Goal: Contribute content

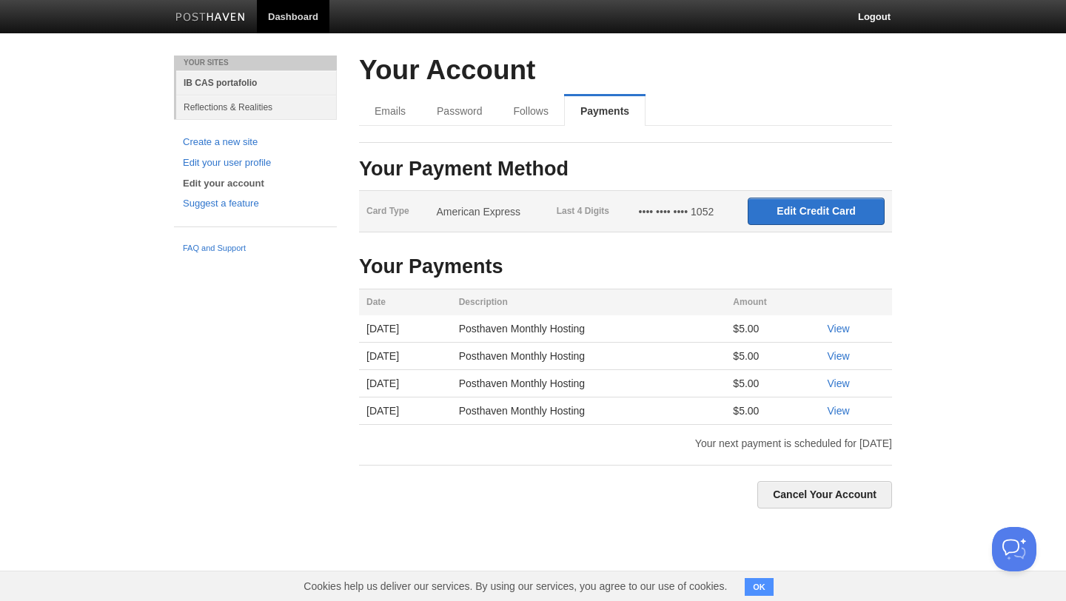
click at [227, 78] on link "IB CAS portafolio" at bounding box center [256, 82] width 161 height 24
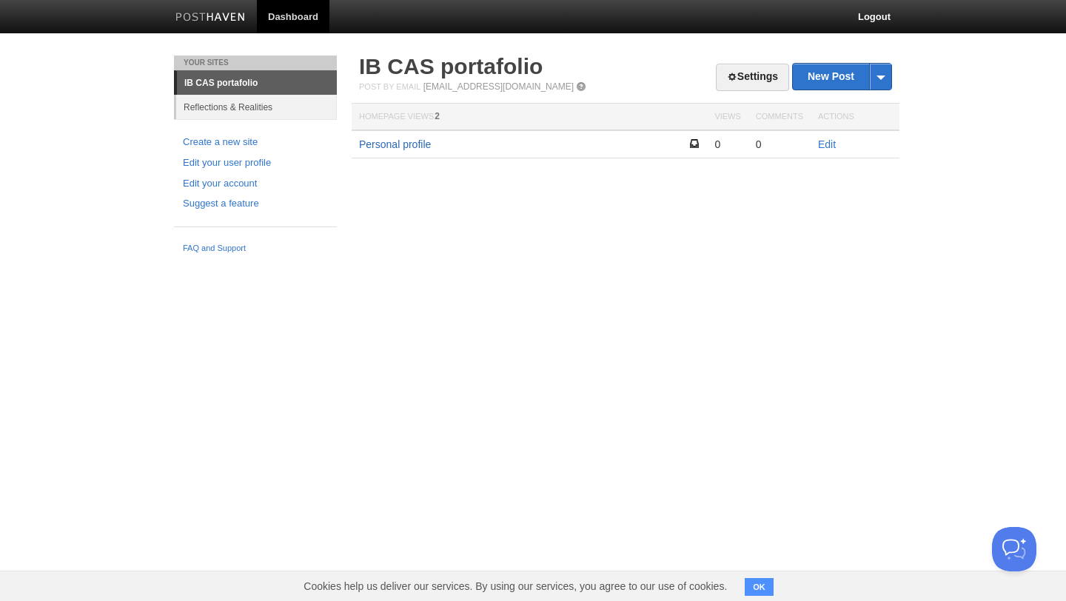
click at [422, 141] on link "Personal profile" at bounding box center [395, 144] width 72 height 12
click at [820, 144] on link "Edit" at bounding box center [827, 144] width 18 height 12
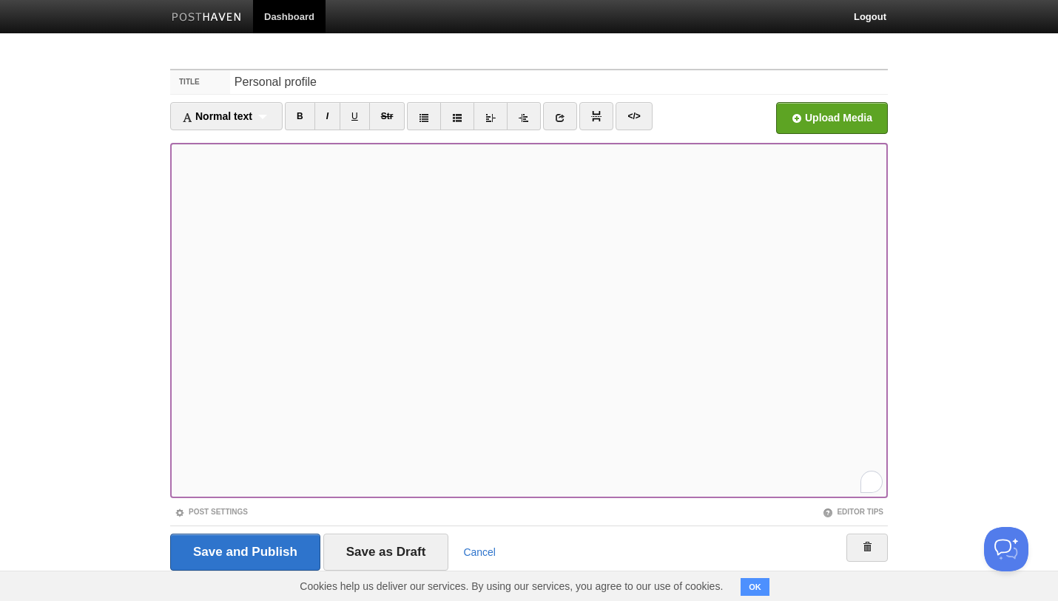
scroll to position [24, 0]
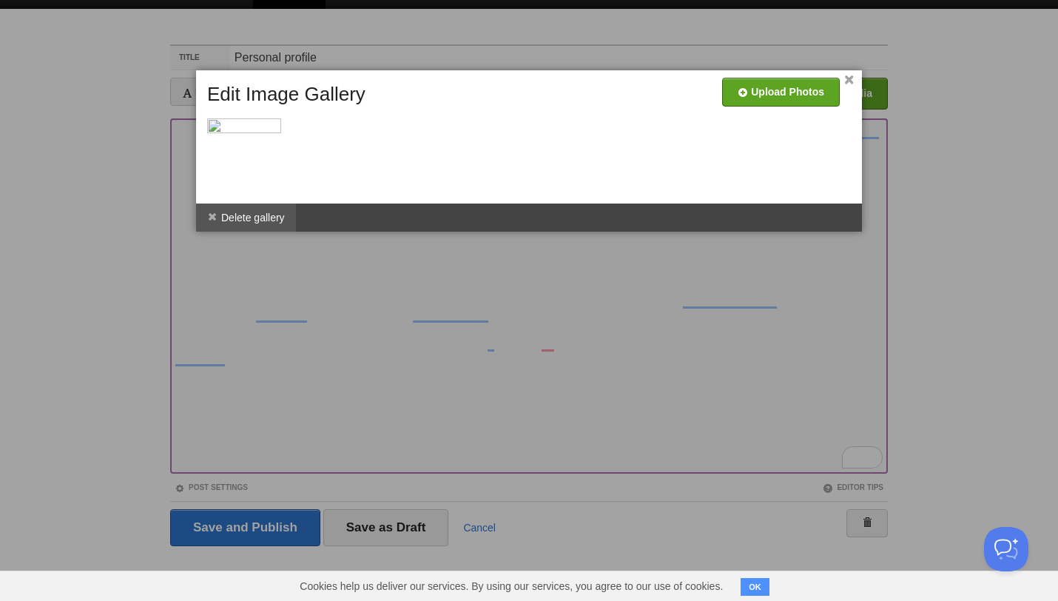
click at [212, 215] on span at bounding box center [212, 217] width 10 height 10
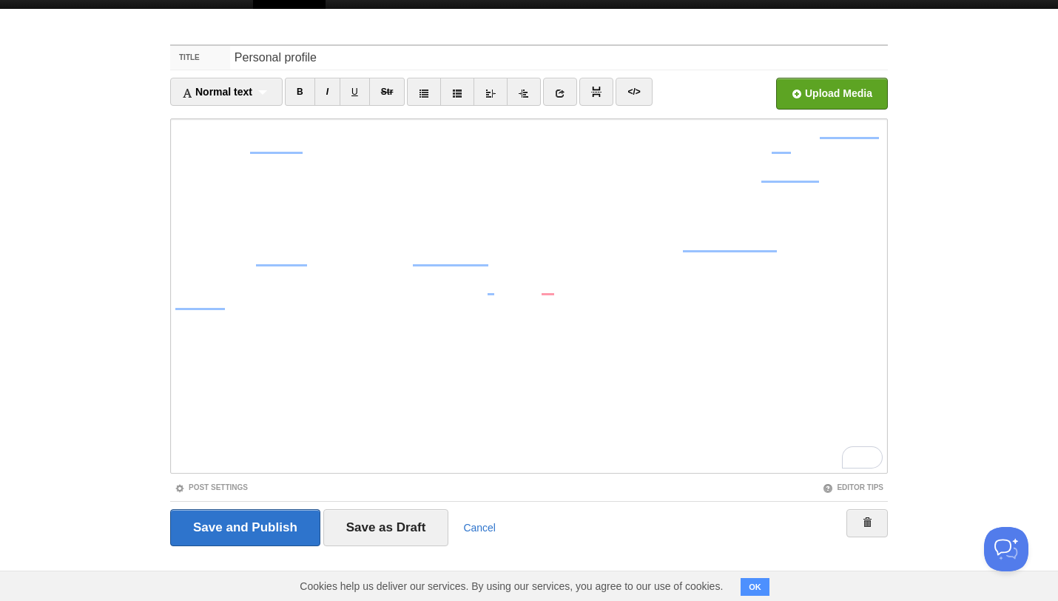
scroll to position [0, 0]
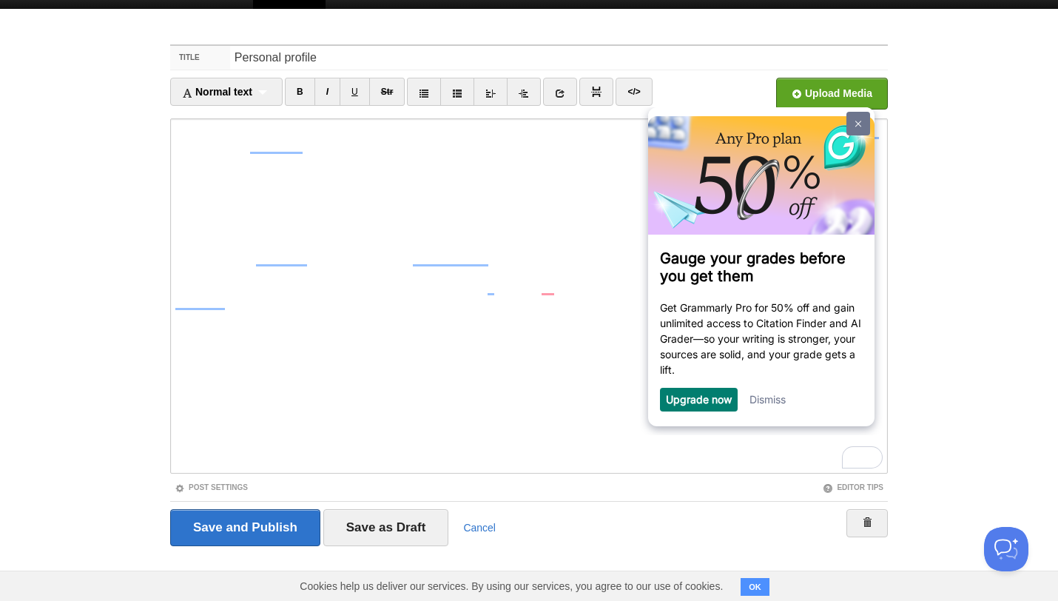
click at [858, 121] on img at bounding box center [859, 124] width 6 height 7
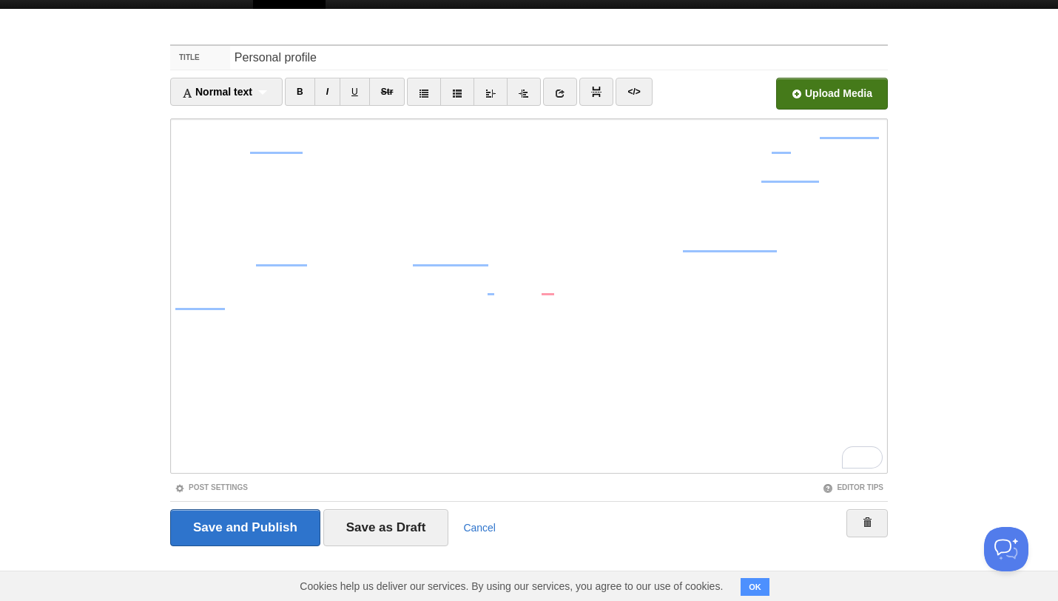
click at [829, 84] on input "file" at bounding box center [385, 97] width 1121 height 75
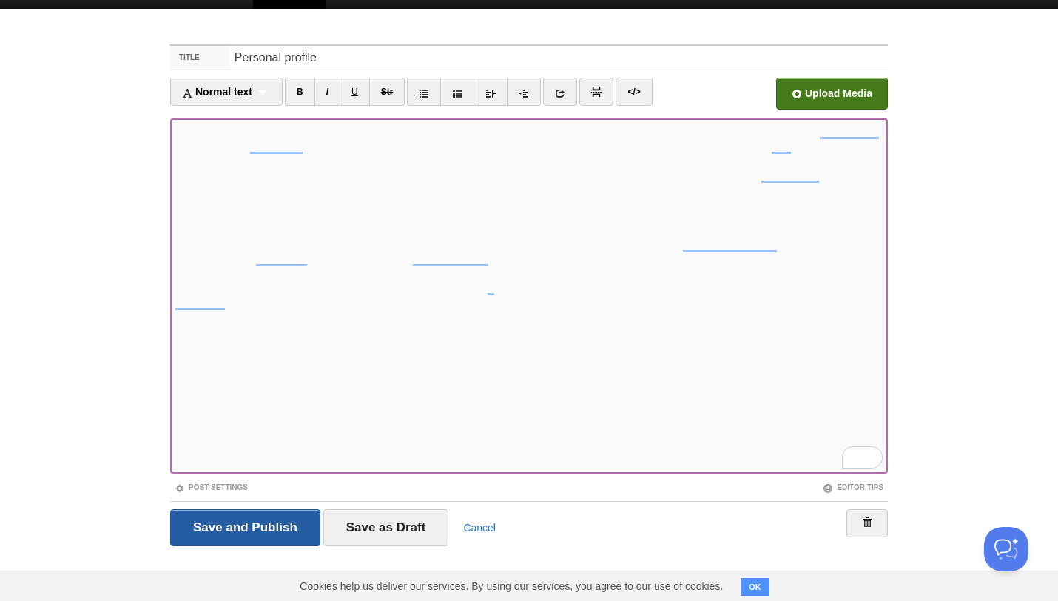
click at [279, 520] on input "Save and Publish" at bounding box center [245, 527] width 150 height 37
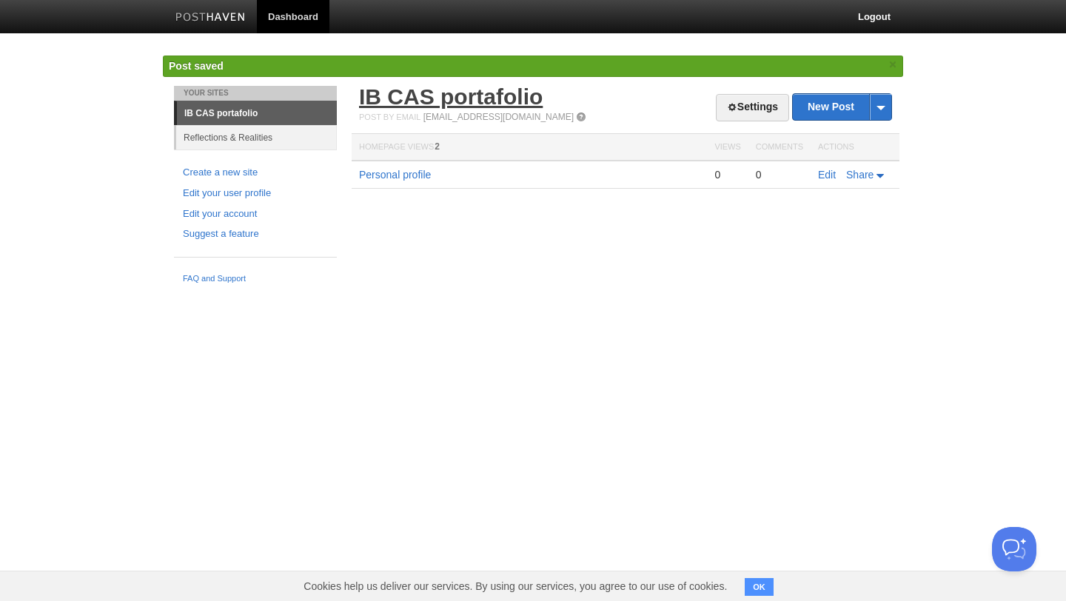
click at [489, 90] on link "IB CAS portafolio" at bounding box center [451, 96] width 184 height 24
